Goal: Task Accomplishment & Management: Use online tool/utility

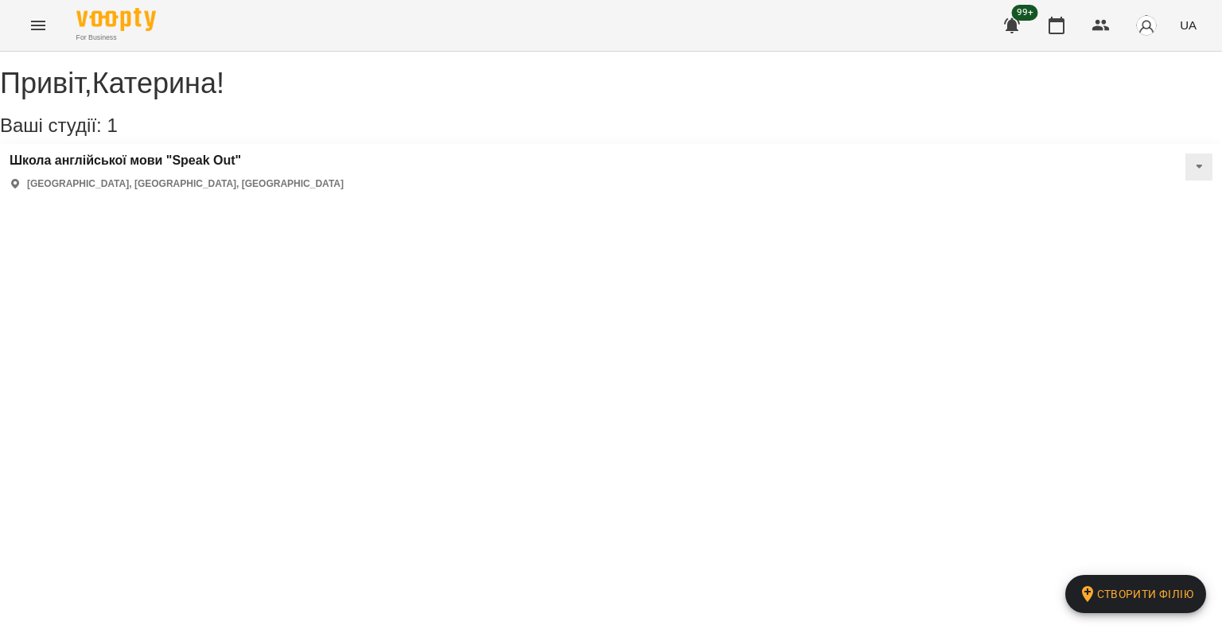
click at [38, 21] on icon "Menu" at bounding box center [38, 26] width 14 height 10
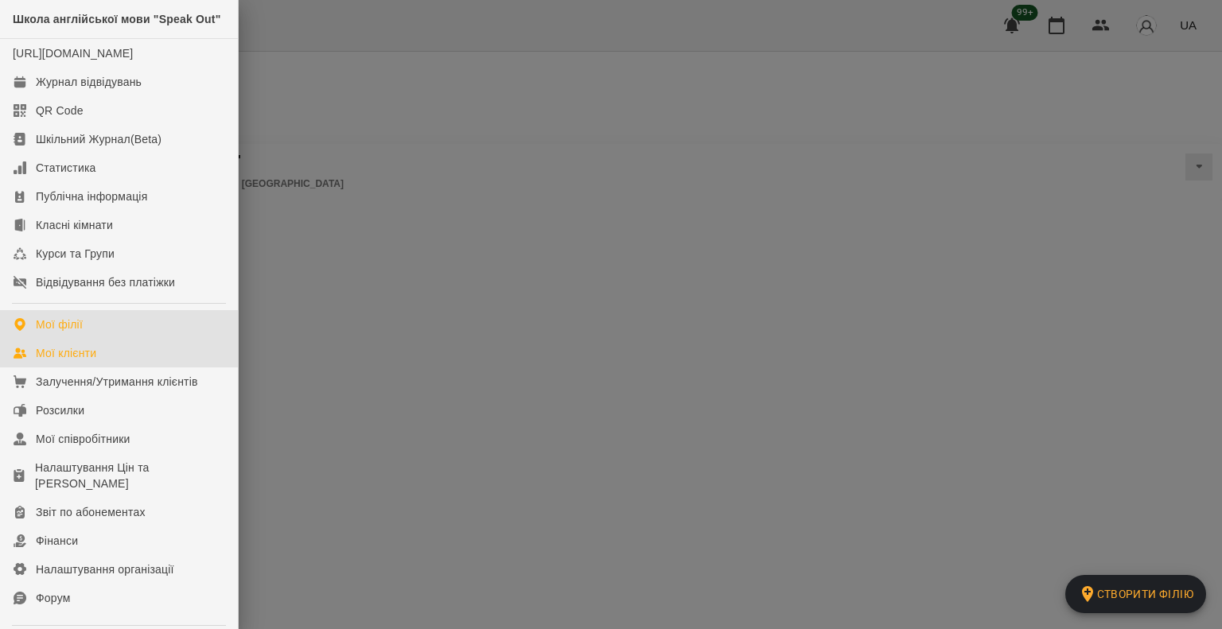
click at [102, 368] on link "Мої клієнти" at bounding box center [119, 353] width 238 height 29
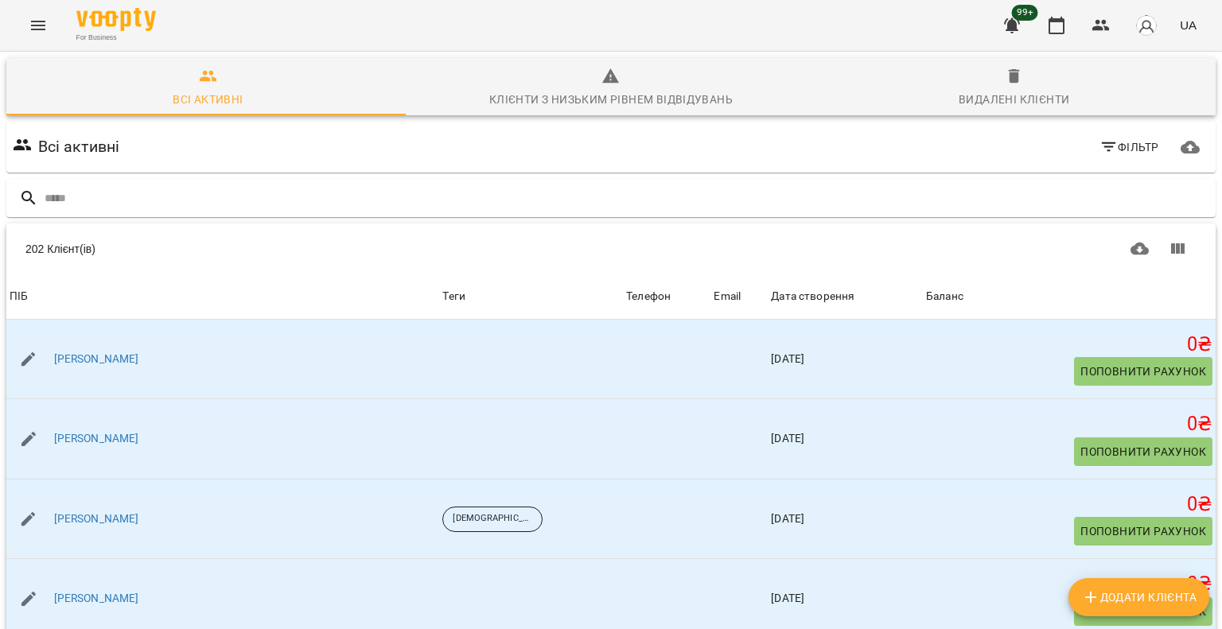
click at [1113, 152] on span "Фільтр" at bounding box center [1130, 147] width 60 height 19
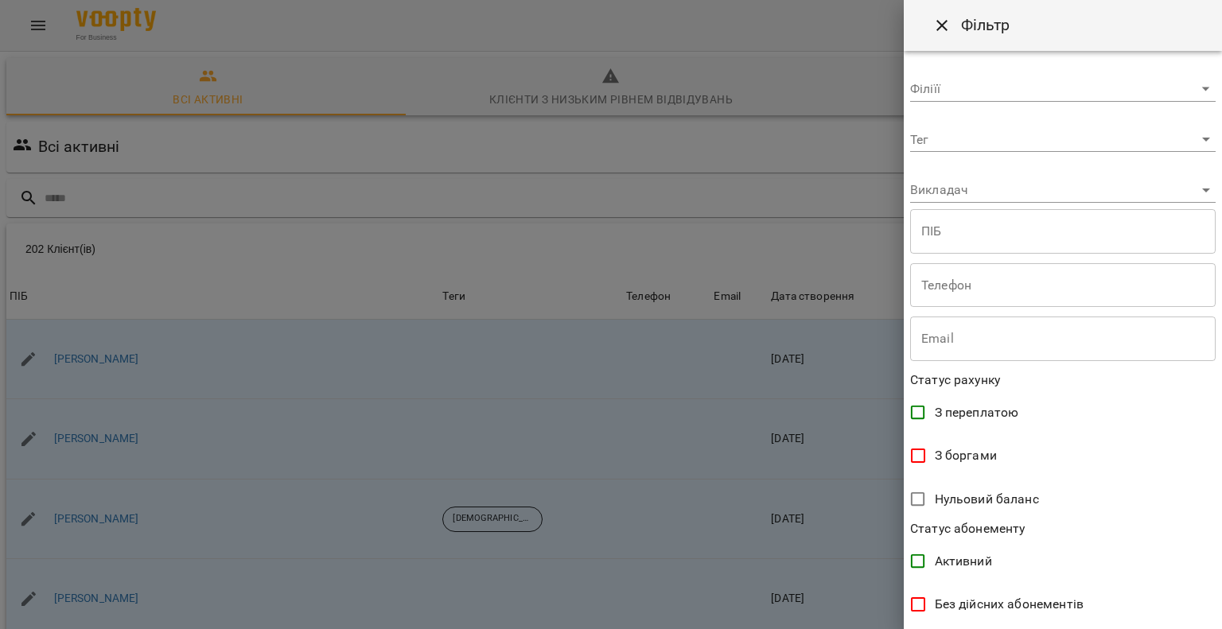
click at [1016, 142] on body "For Business 99+ UA Всі активні Клієнти з низьким рівнем відвідувань Видалені к…" at bounding box center [611, 414] width 1222 height 828
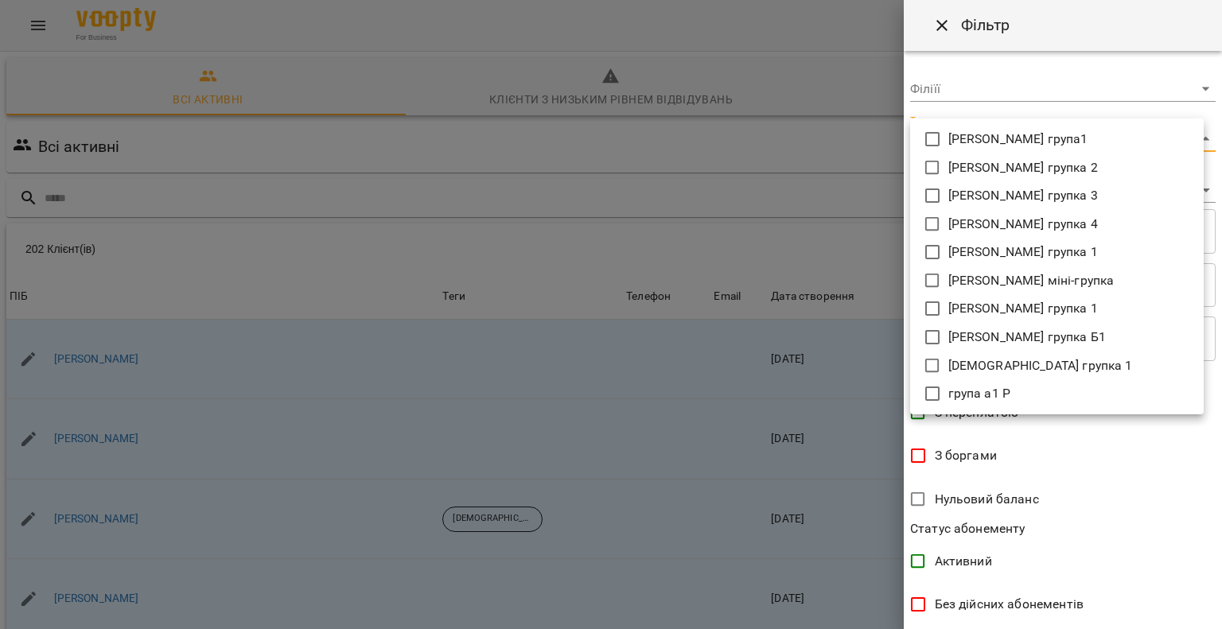
click at [1025, 305] on p "[PERSON_NAME] групка 1" at bounding box center [1024, 308] width 150 height 19
type input "**********"
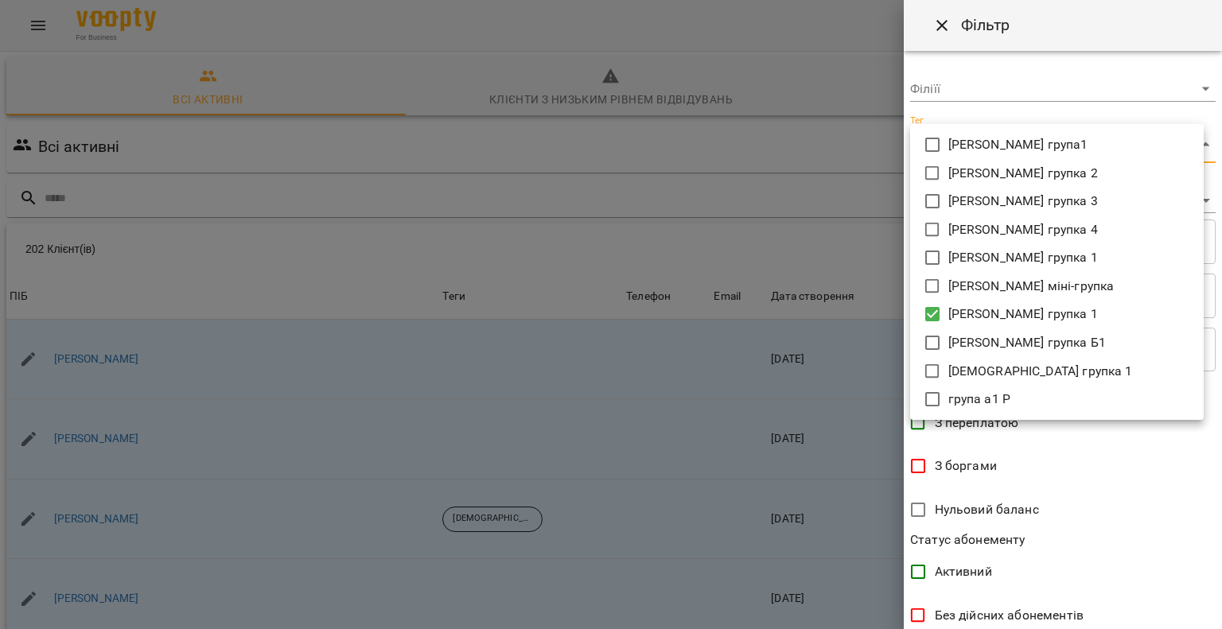
click at [1148, 525] on div at bounding box center [611, 314] width 1222 height 629
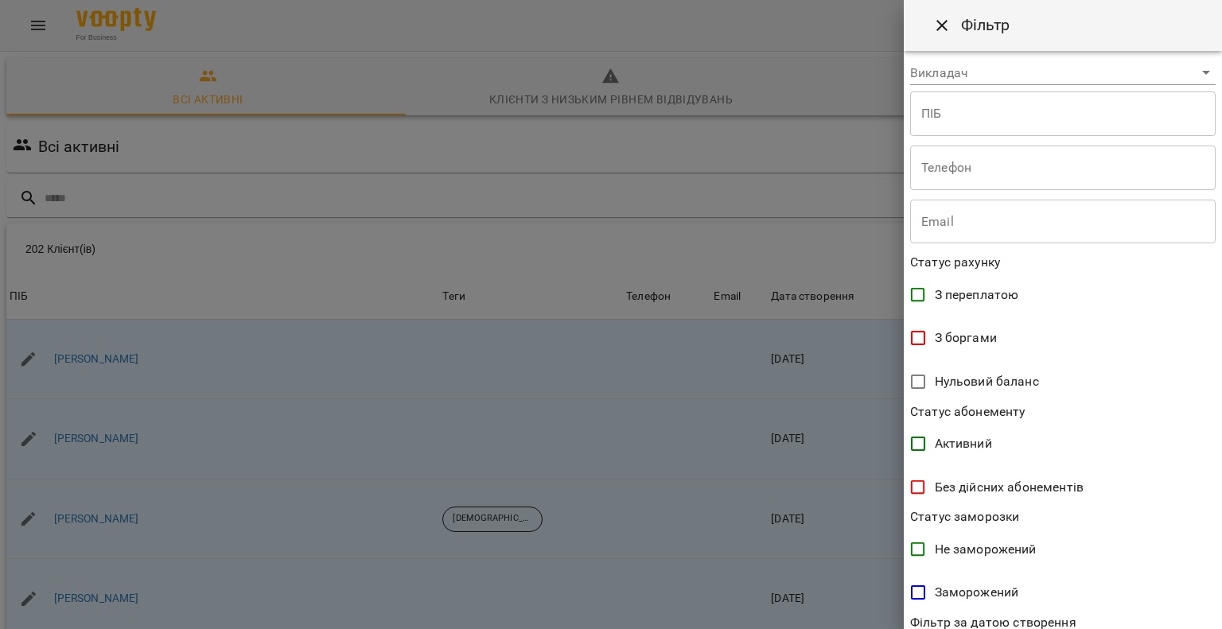
scroll to position [267, 0]
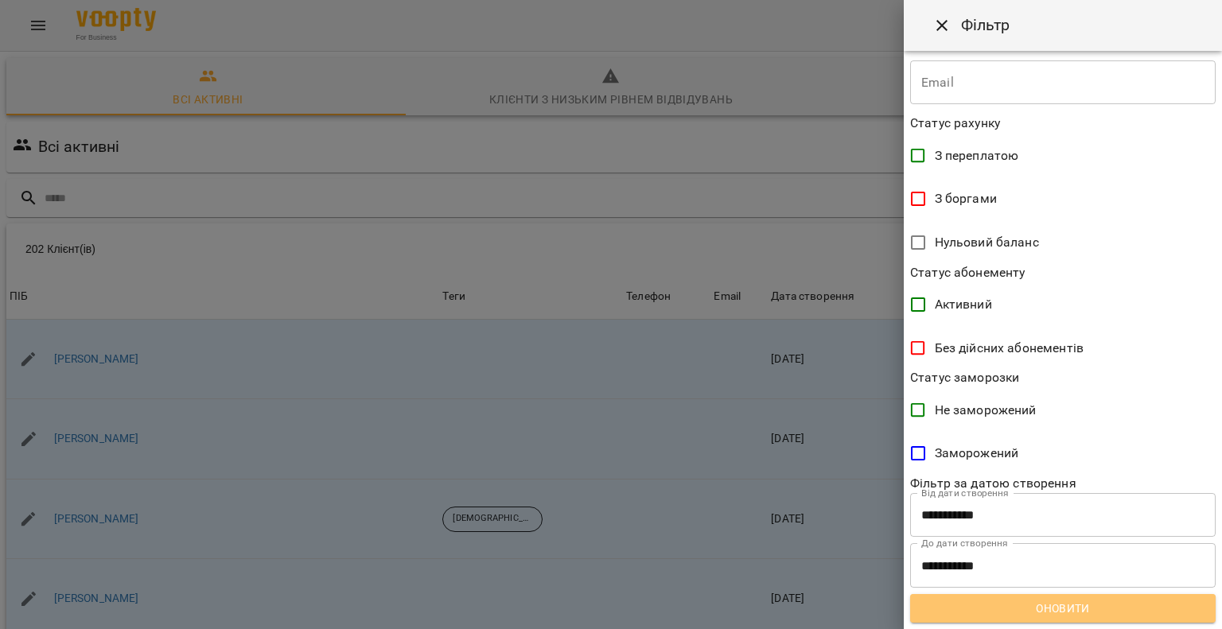
click at [1093, 611] on span "Оновити" at bounding box center [1063, 608] width 280 height 19
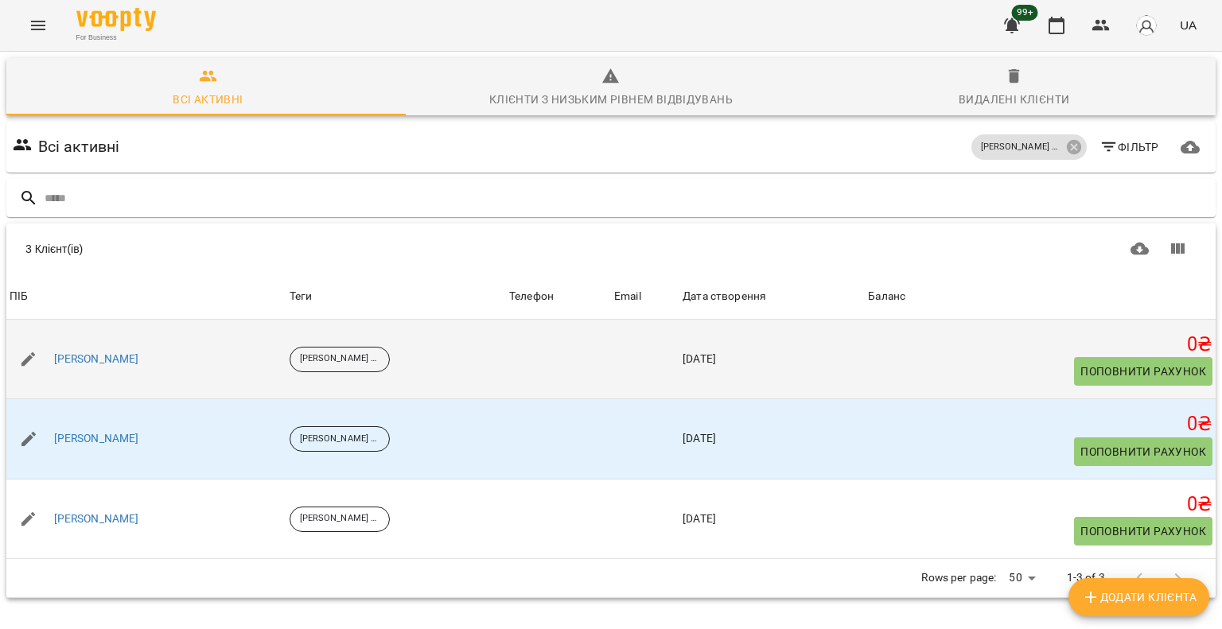
scroll to position [70, 0]
